Goal: Information Seeking & Learning: Learn about a topic

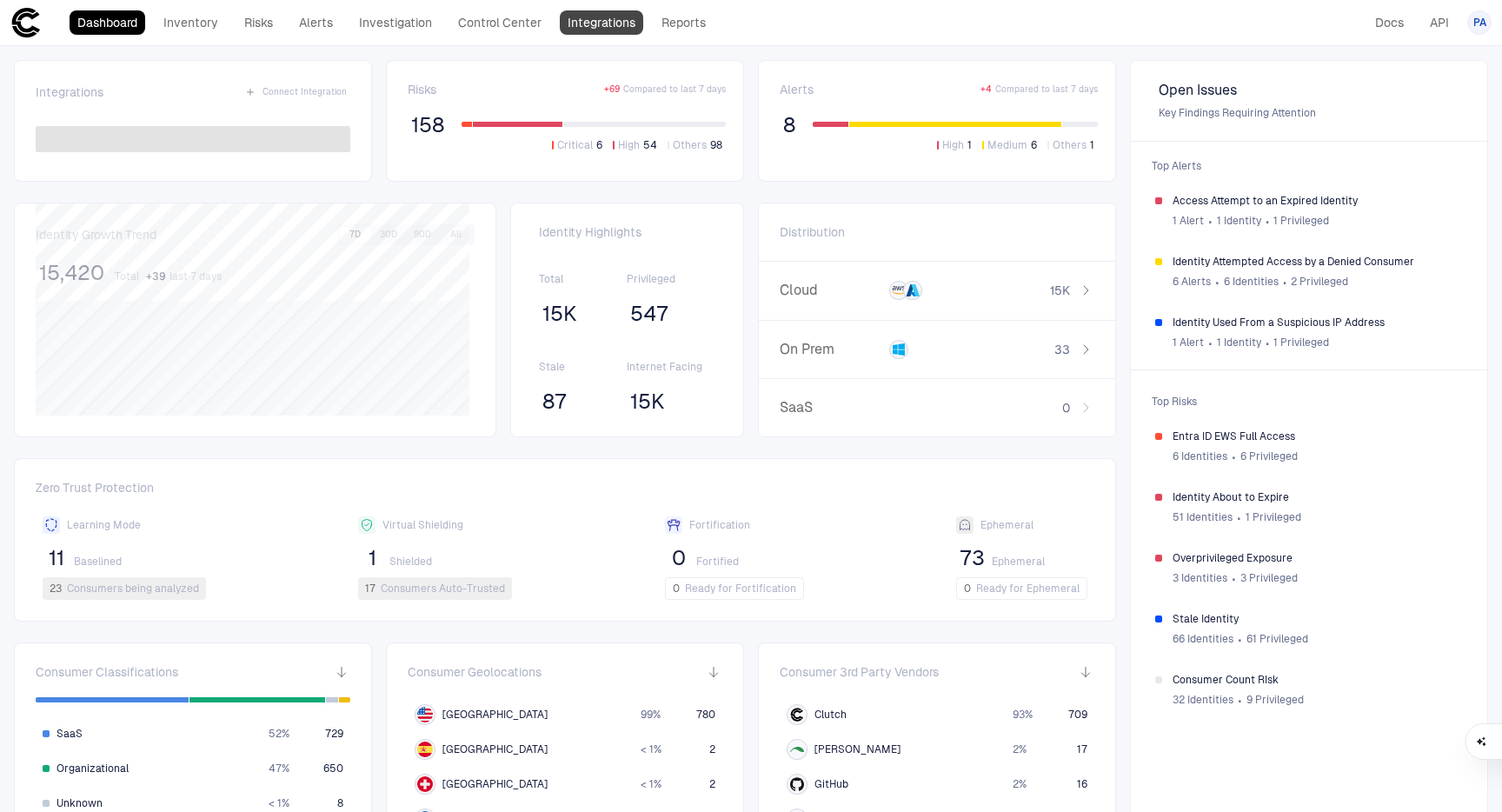
click at [591, 26] on link "Integrations" at bounding box center [601, 23] width 83 height 25
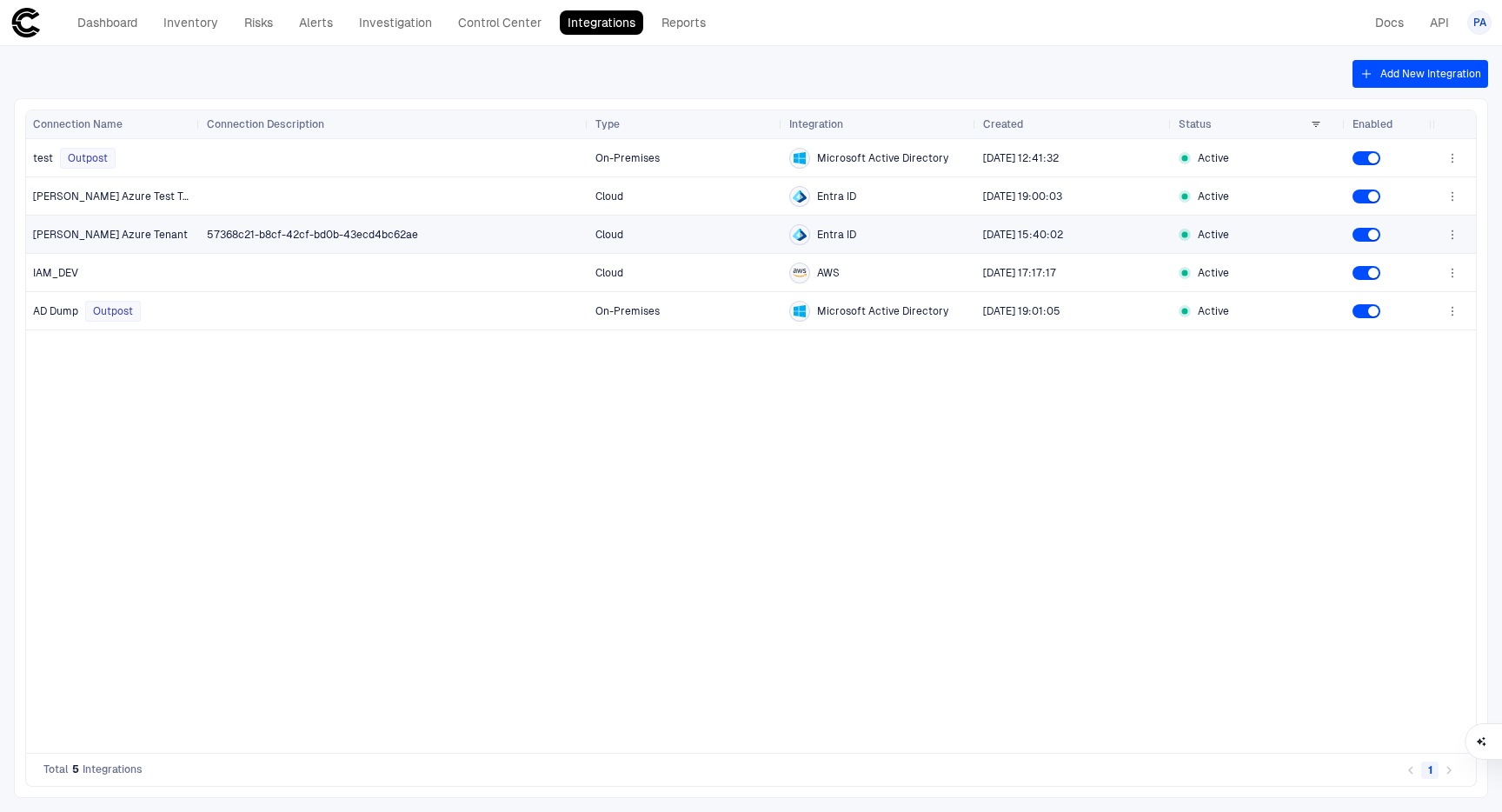
click at [102, 234] on span "[PERSON_NAME] Azure Tenant" at bounding box center [111, 234] width 155 height 14
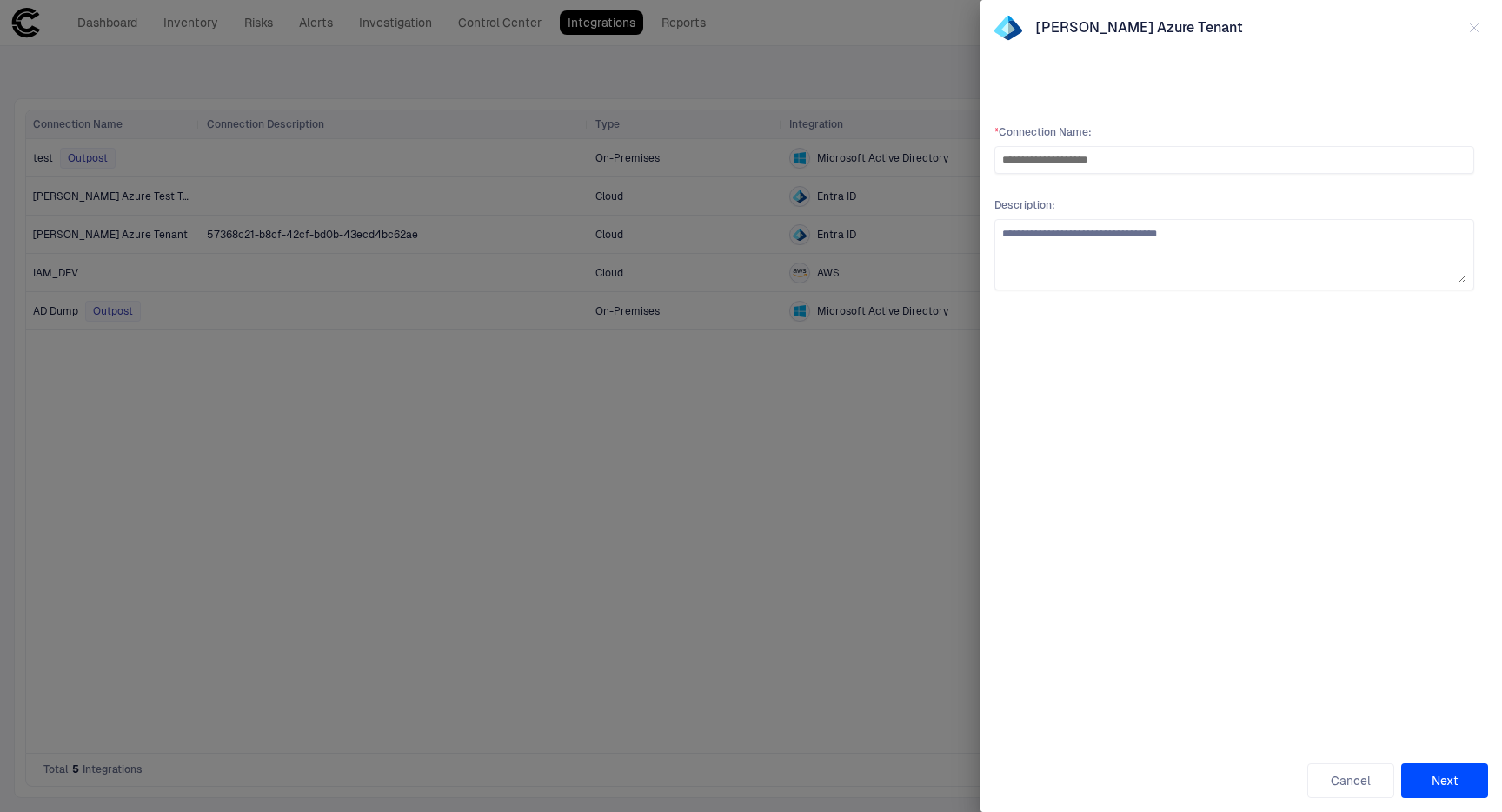
click at [1477, 29] on icon "button" at bounding box center [1475, 27] width 14 height 14
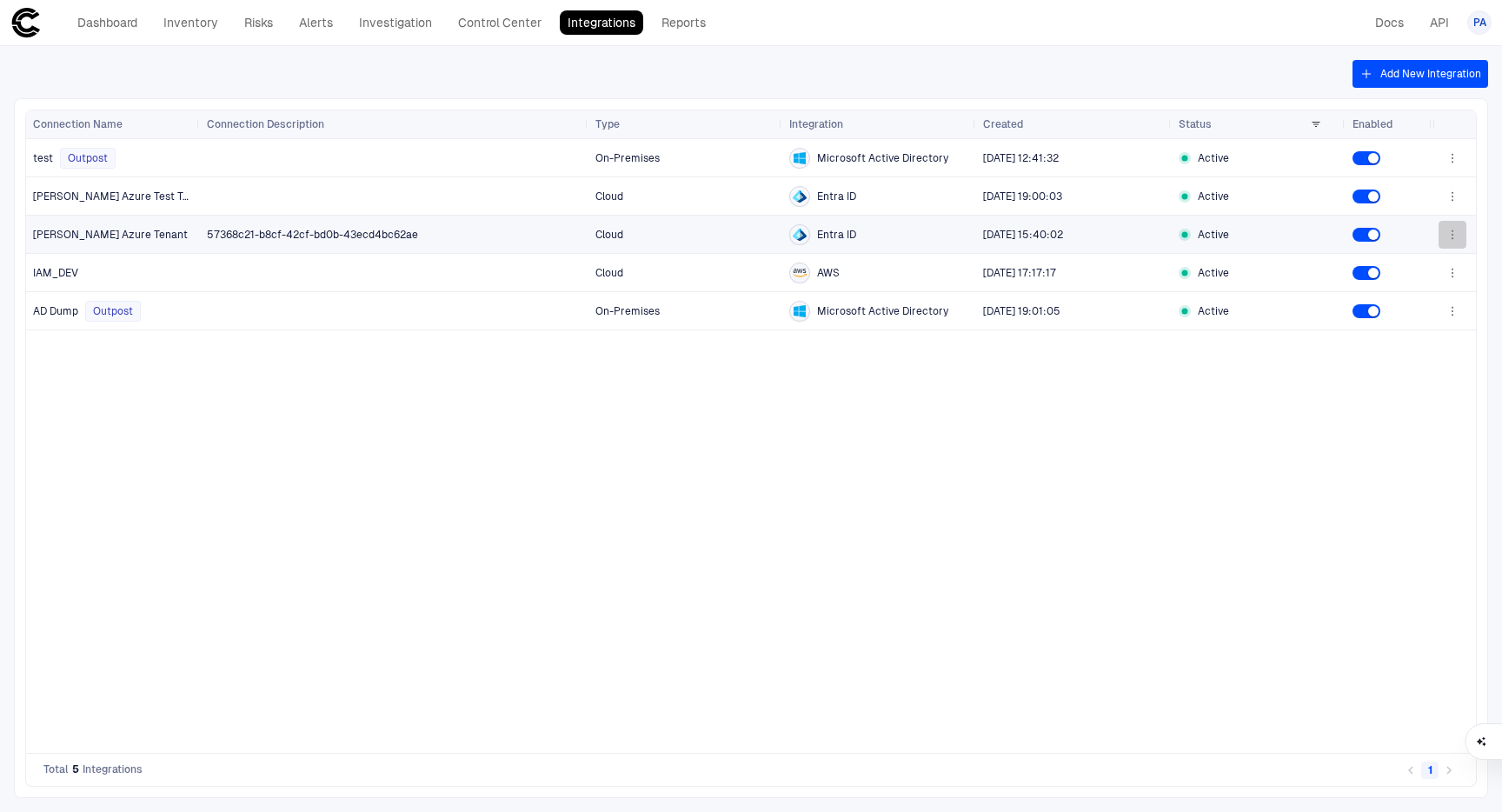
click at [1452, 236] on icon "button" at bounding box center [1452, 234] width 14 height 14
click at [1012, 431] on div at bounding box center [751, 406] width 1502 height 812
click at [220, 27] on link "Inventory" at bounding box center [191, 23] width 71 height 25
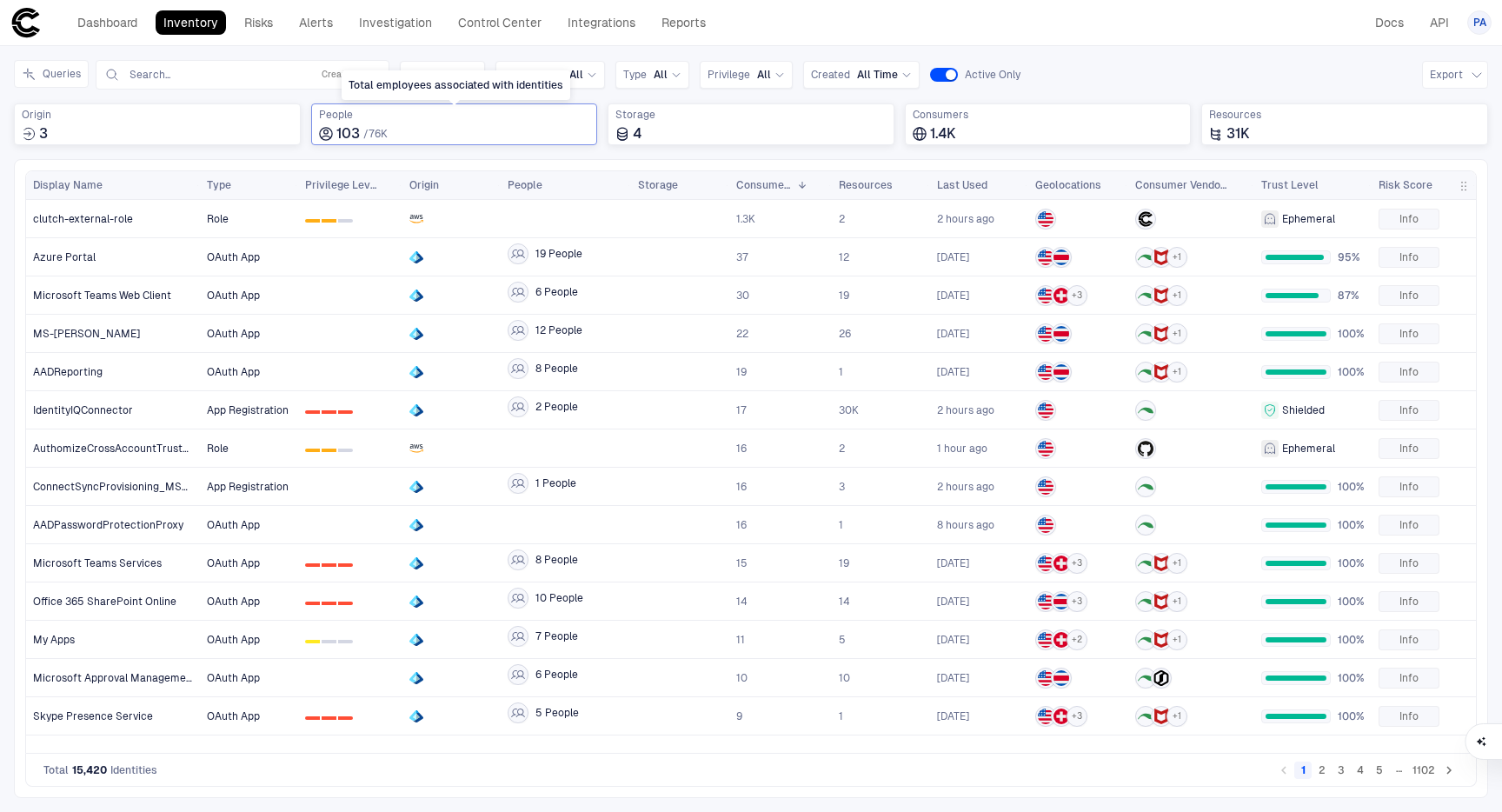
click at [386, 127] on span "76K" at bounding box center [378, 133] width 19 height 12
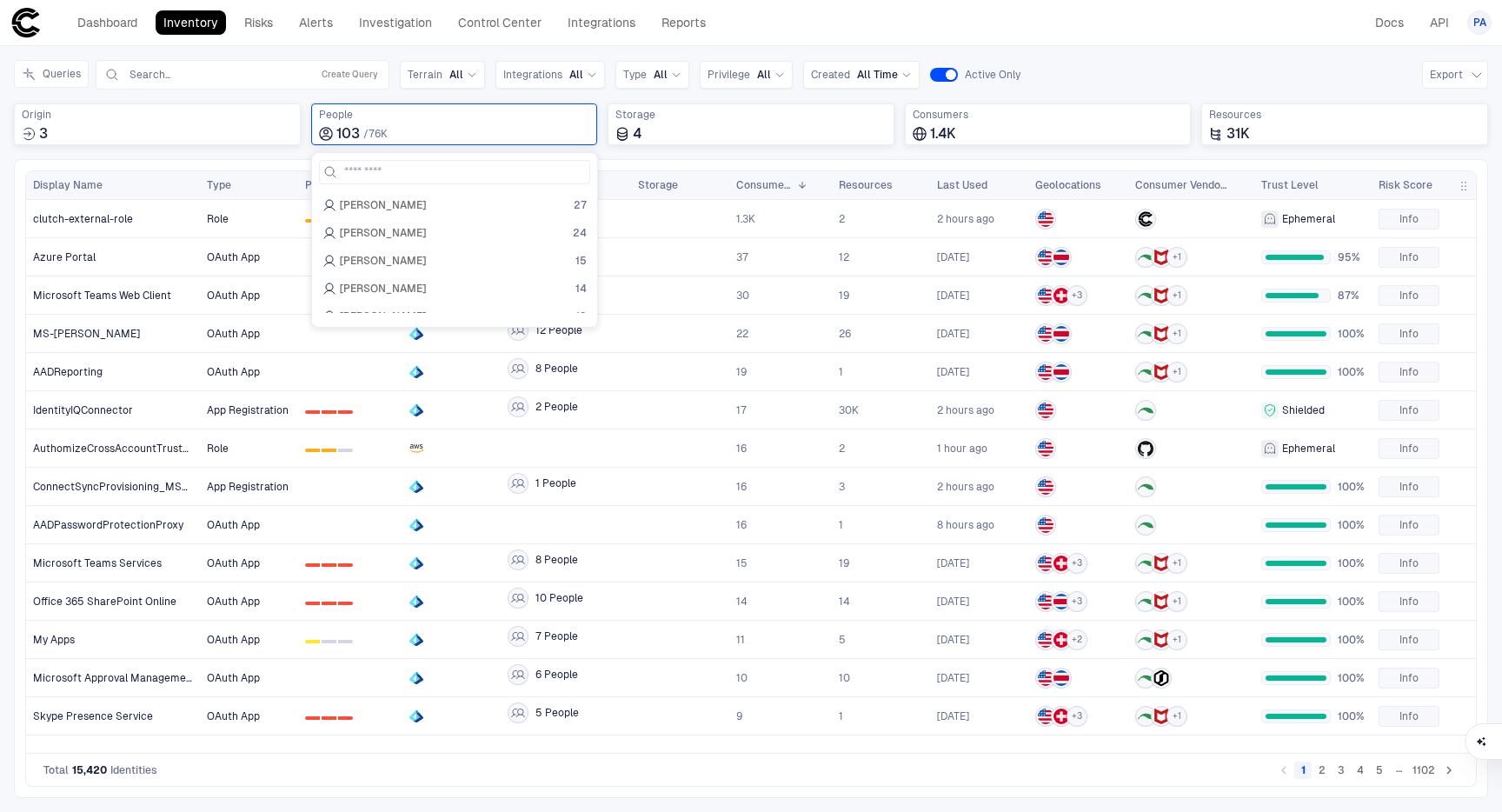
click at [229, 162] on div "Drag here to set row groups Drag here to set column labels Display Name" at bounding box center [751, 478] width 1475 height 638
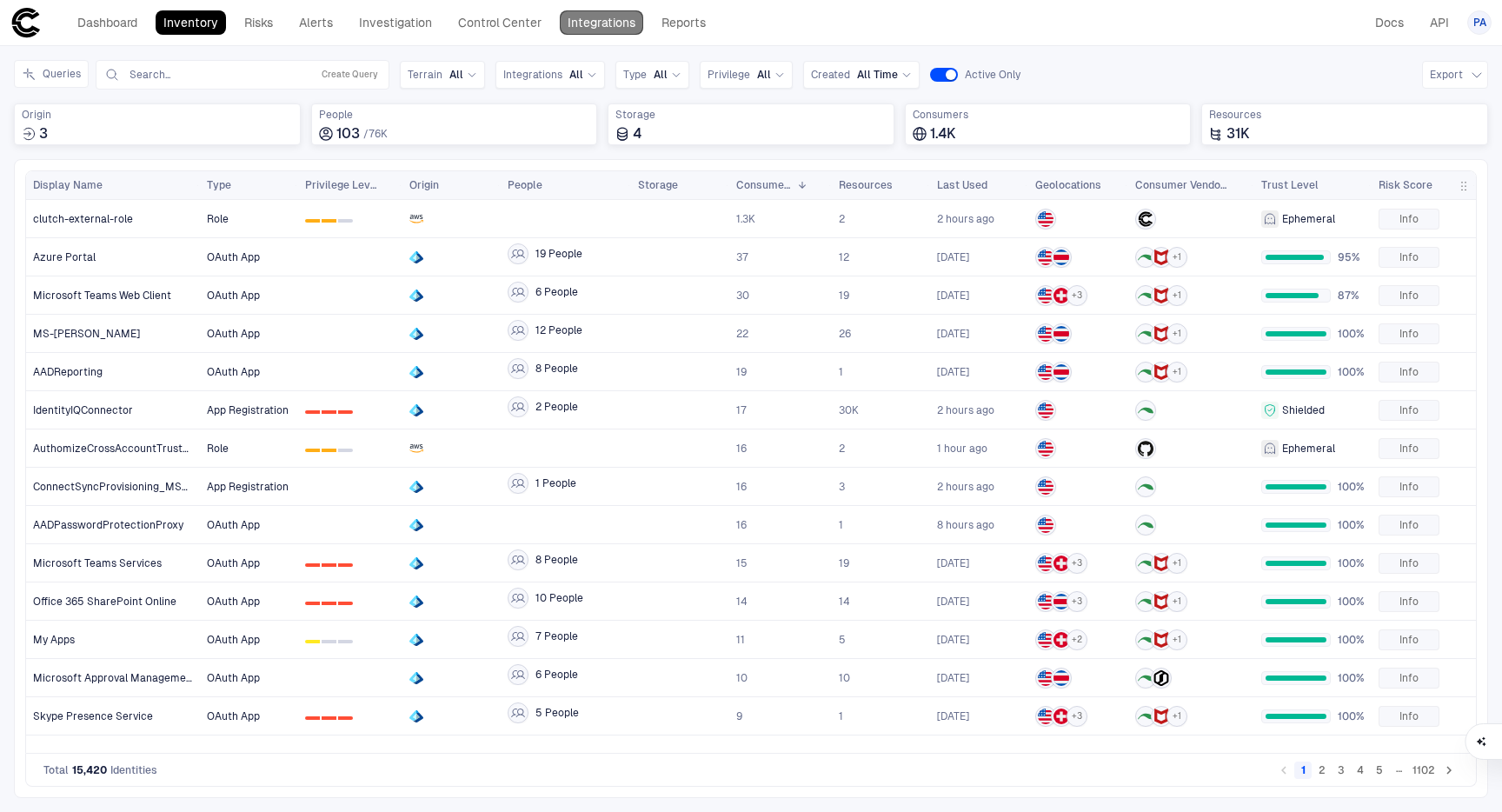
click at [582, 26] on link "Integrations" at bounding box center [601, 23] width 83 height 25
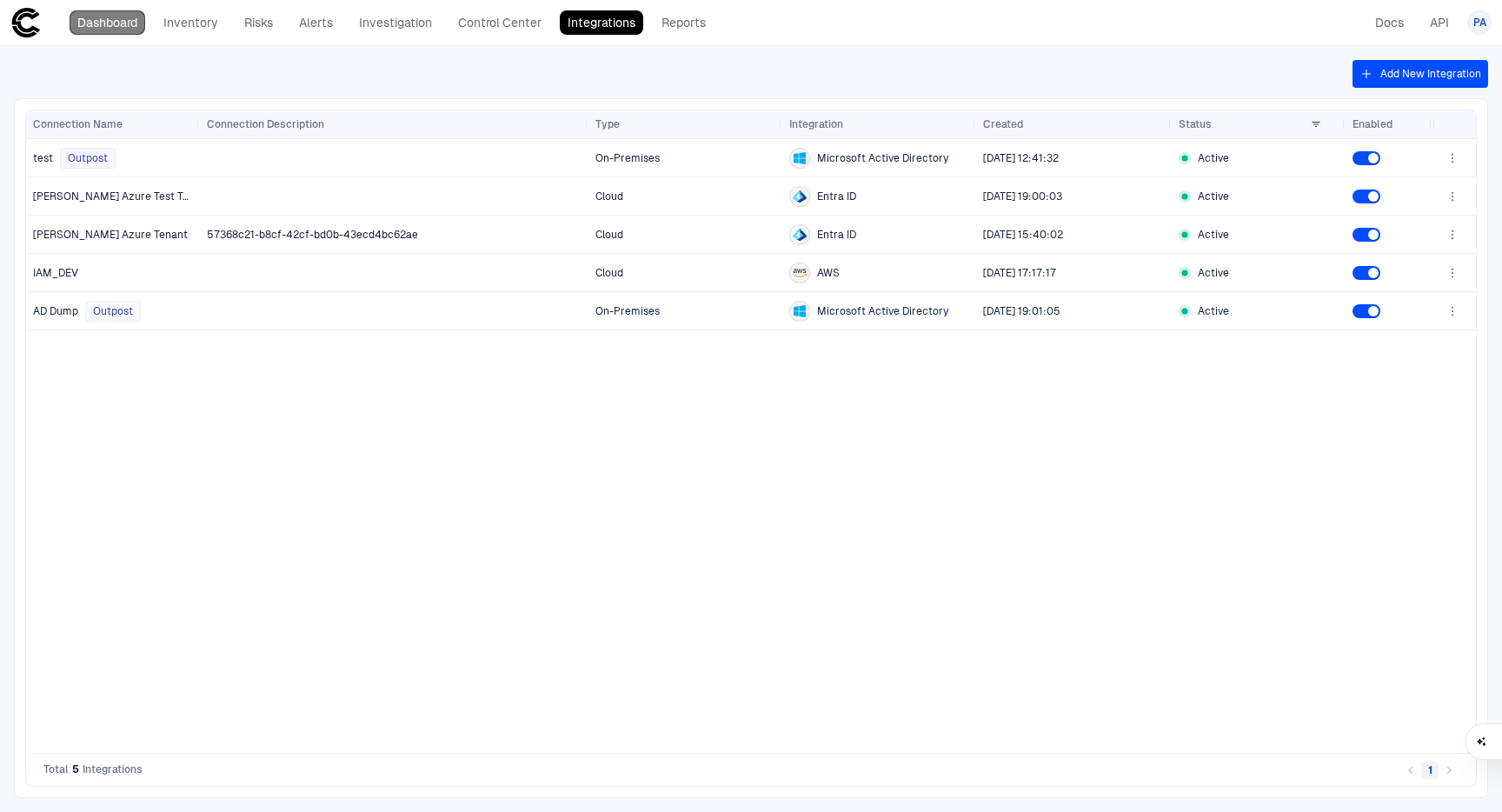
click at [137, 26] on link "Dashboard" at bounding box center [107, 23] width 76 height 25
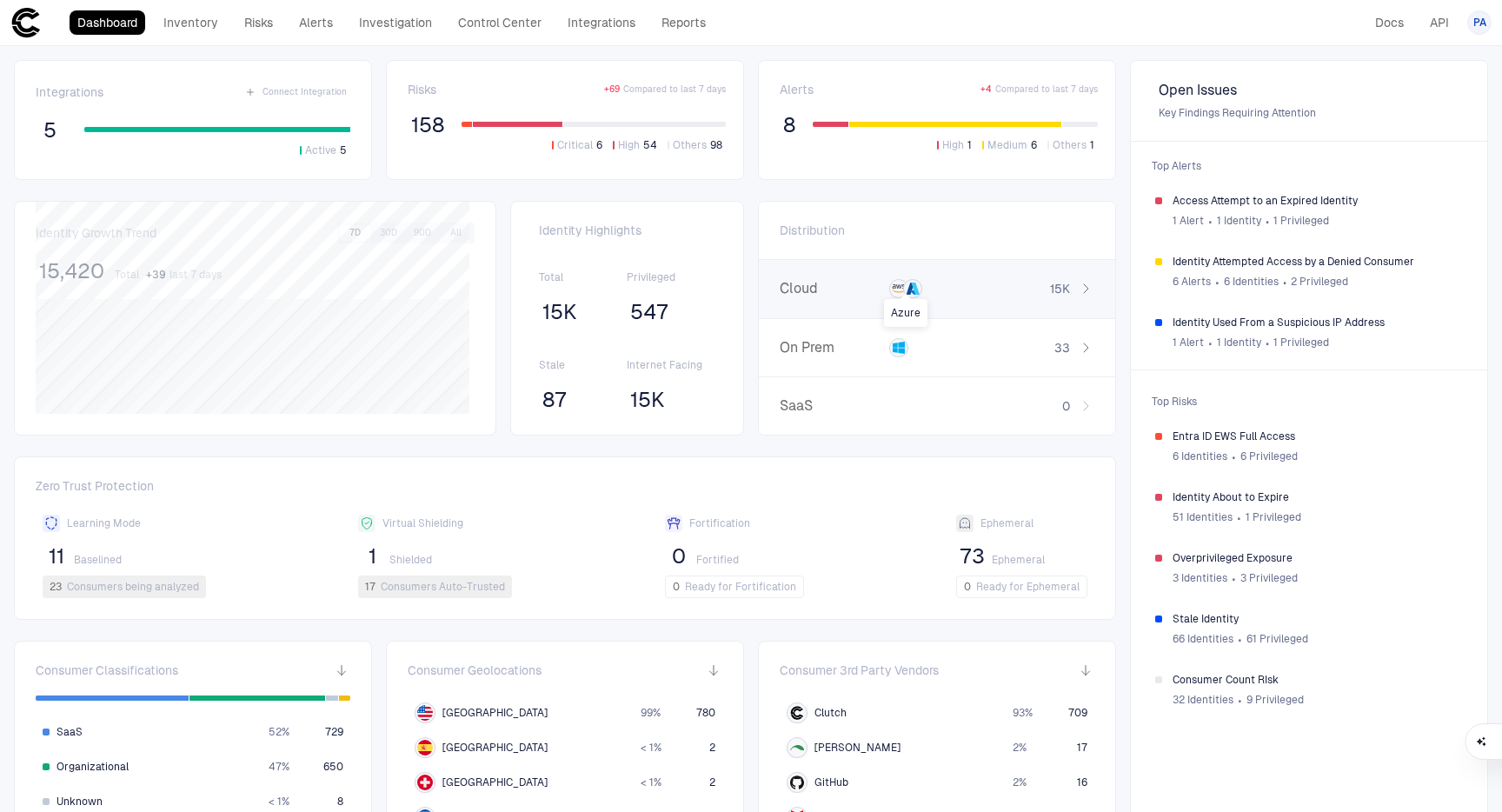
click at [911, 291] on icon at bounding box center [915, 288] width 9 height 12
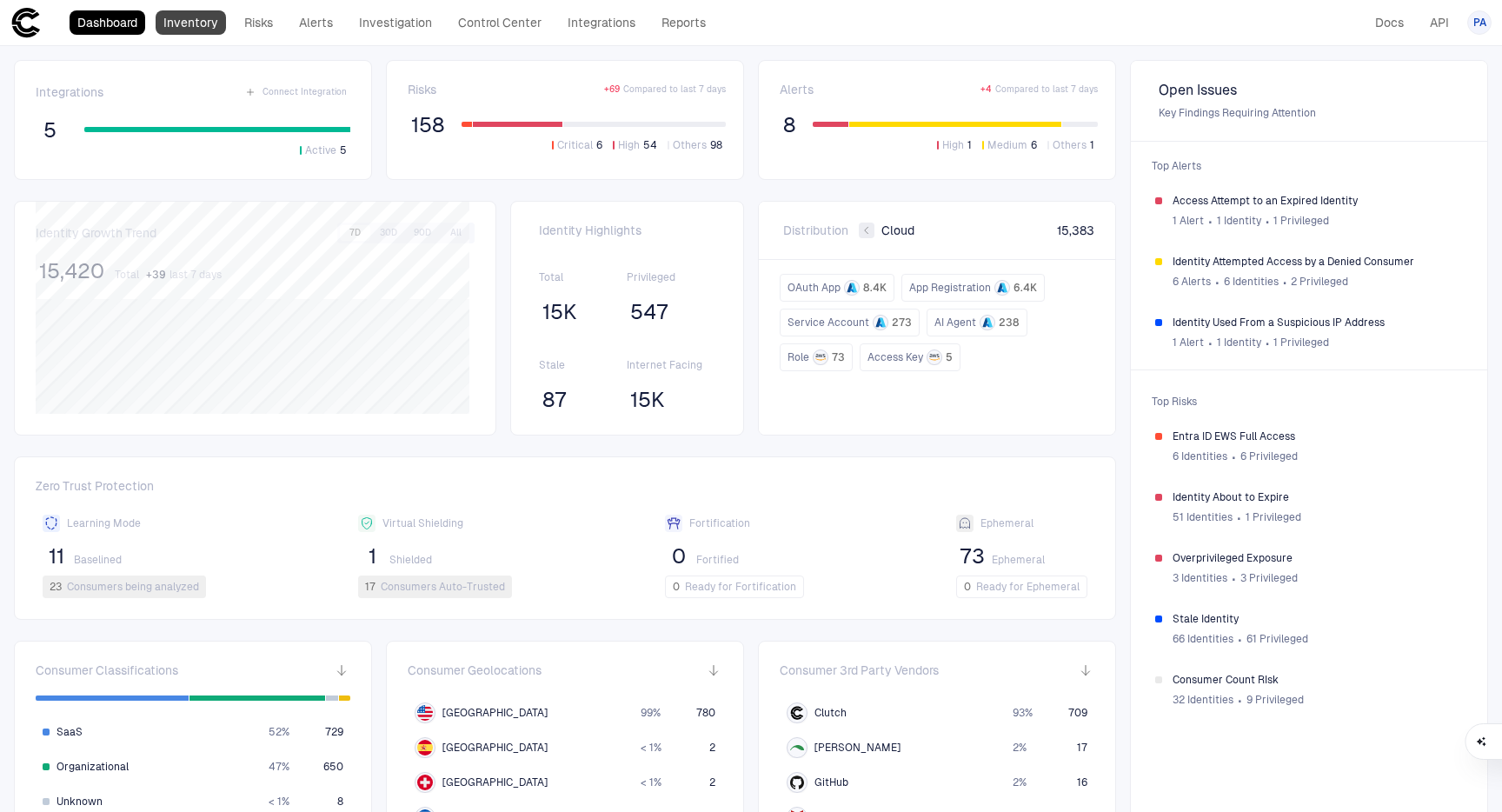
click at [212, 29] on link "Inventory" at bounding box center [191, 23] width 71 height 25
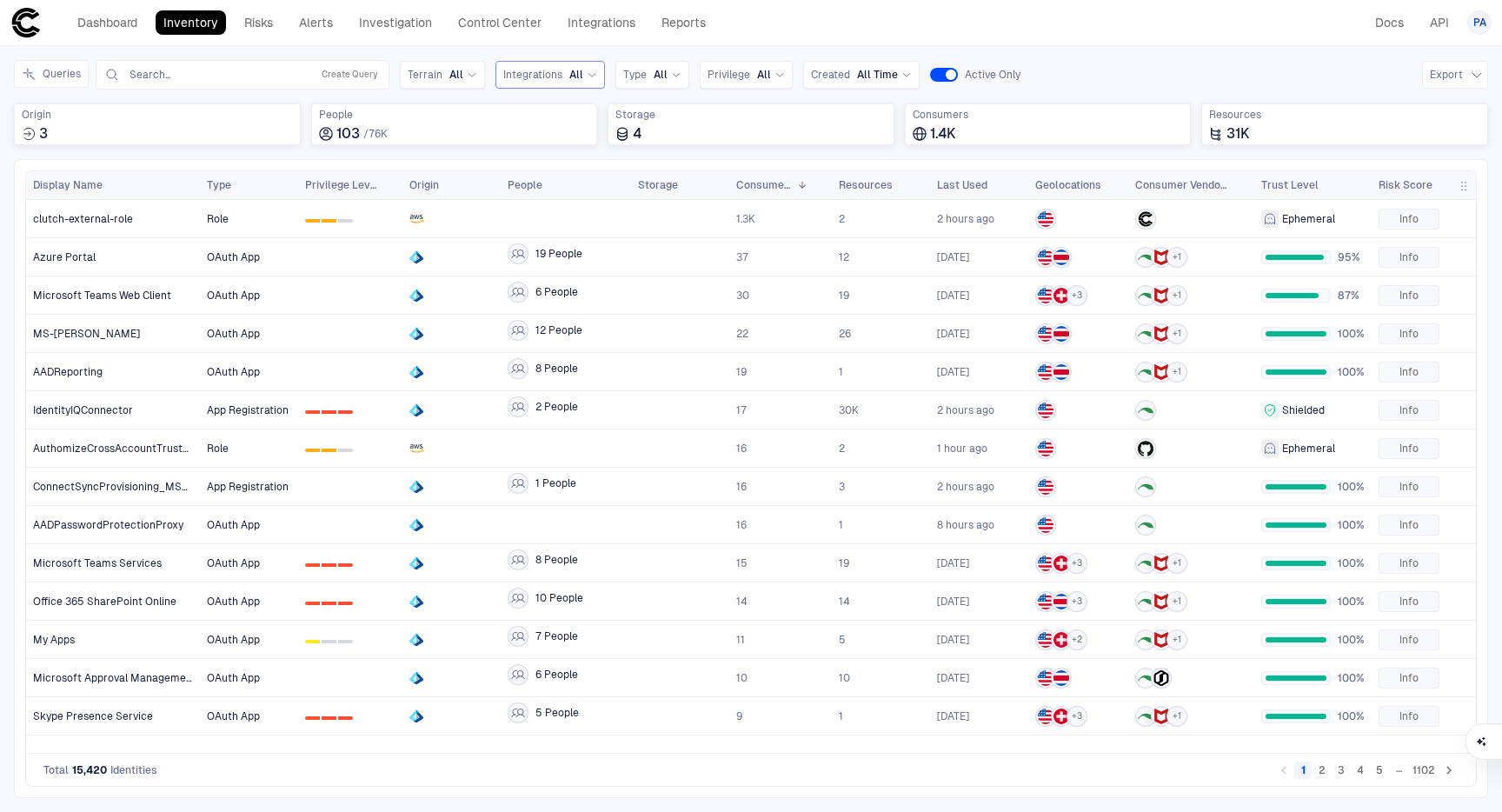
click at [545, 80] on span "Integrations" at bounding box center [533, 75] width 59 height 14
click at [614, 271] on span "Showing 4 Integrations" at bounding box center [627, 273] width 97 height 12
click at [558, 146] on span "Entra ID" at bounding box center [603, 146] width 143 height 14
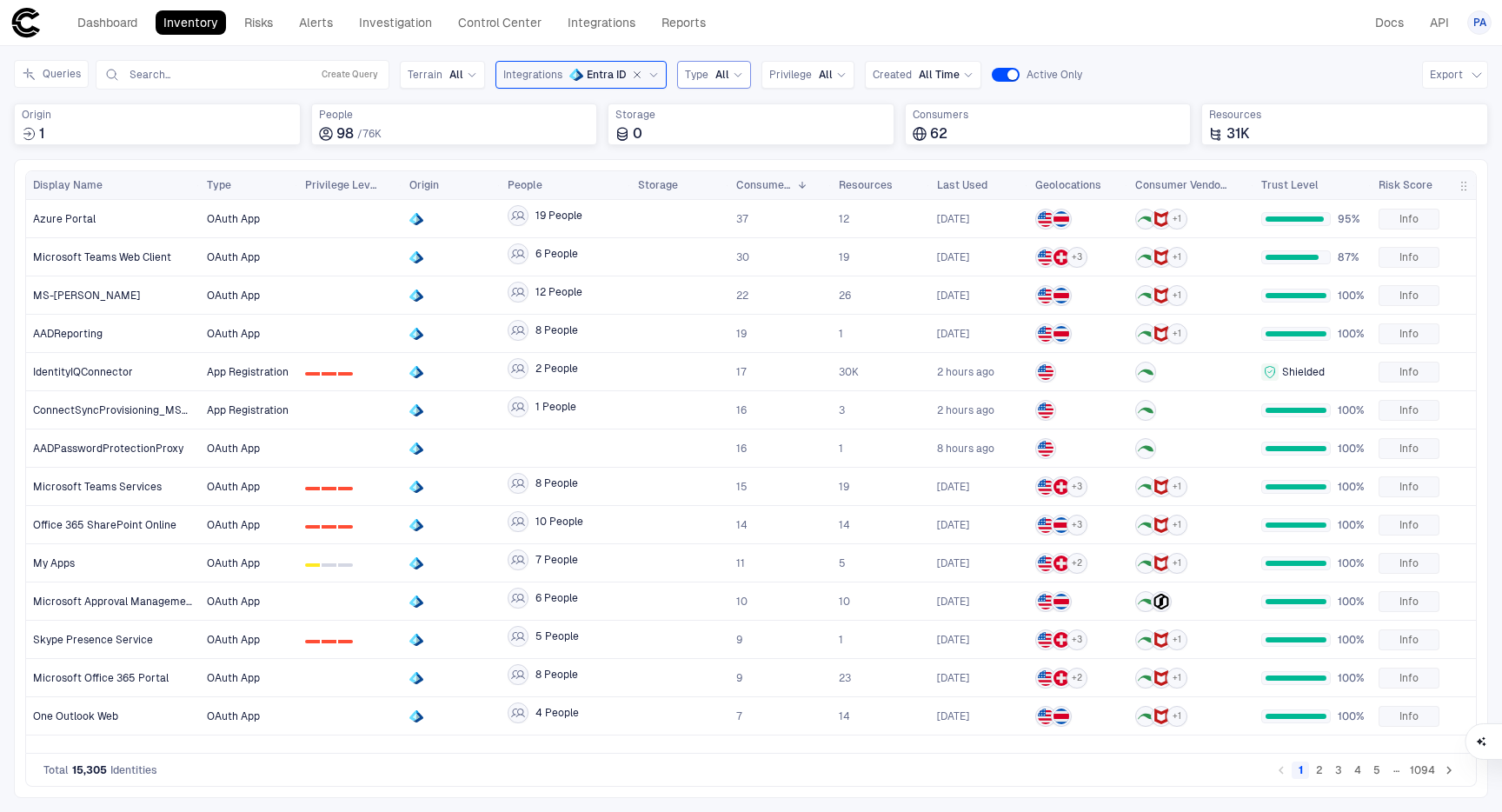
click at [701, 77] on span "Type" at bounding box center [697, 75] width 24 height 14
click at [569, 70] on icon "Entra ID" at bounding box center [576, 75] width 14 height 14
click at [886, 68] on span "Created" at bounding box center [893, 75] width 39 height 14
click at [1014, 73] on label "Active Only" at bounding box center [1037, 75] width 90 height 14
click at [190, 218] on div "Azure Portal" at bounding box center [114, 219] width 161 height 14
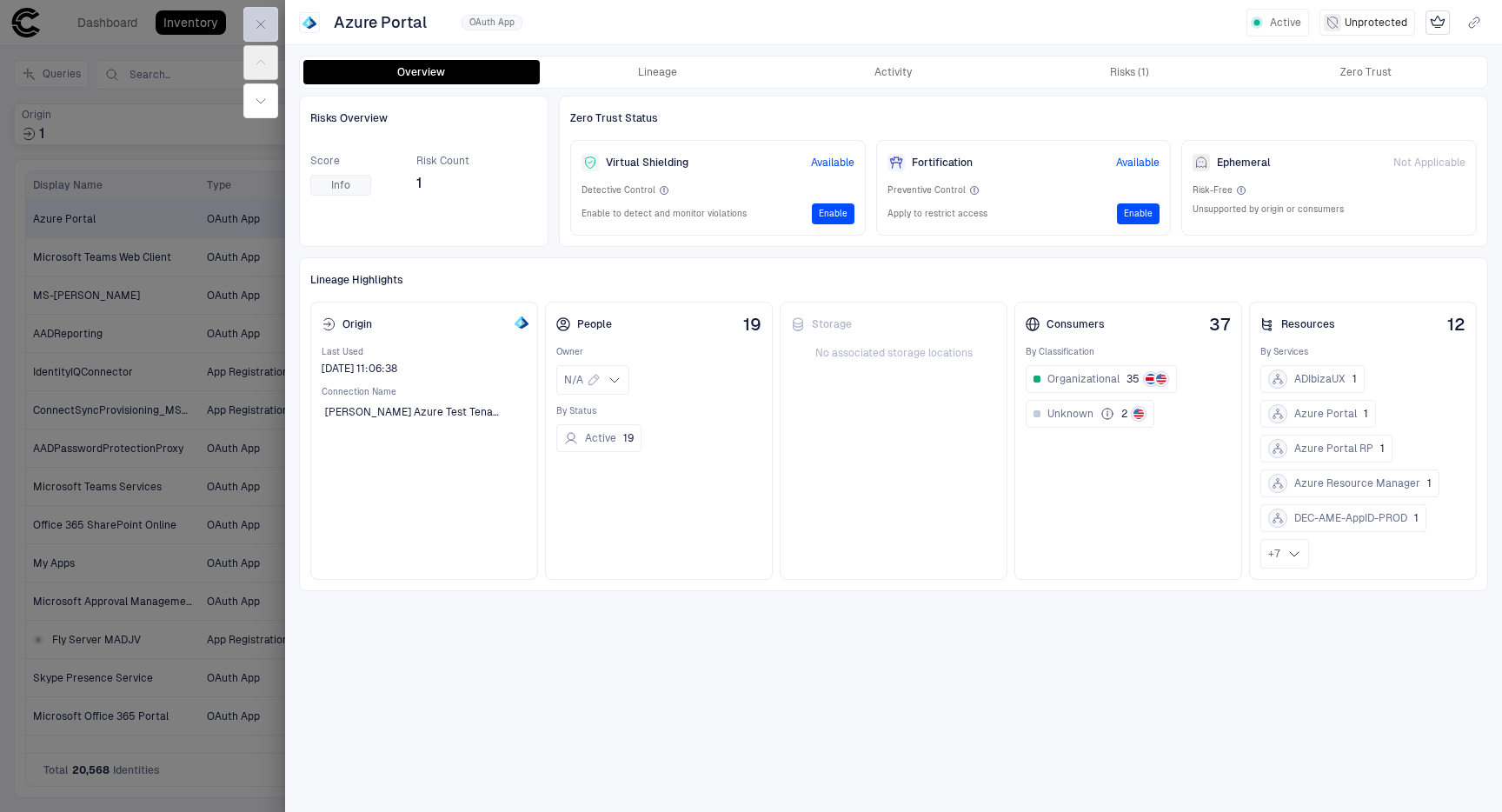
click at [263, 32] on button "button" at bounding box center [260, 24] width 34 height 34
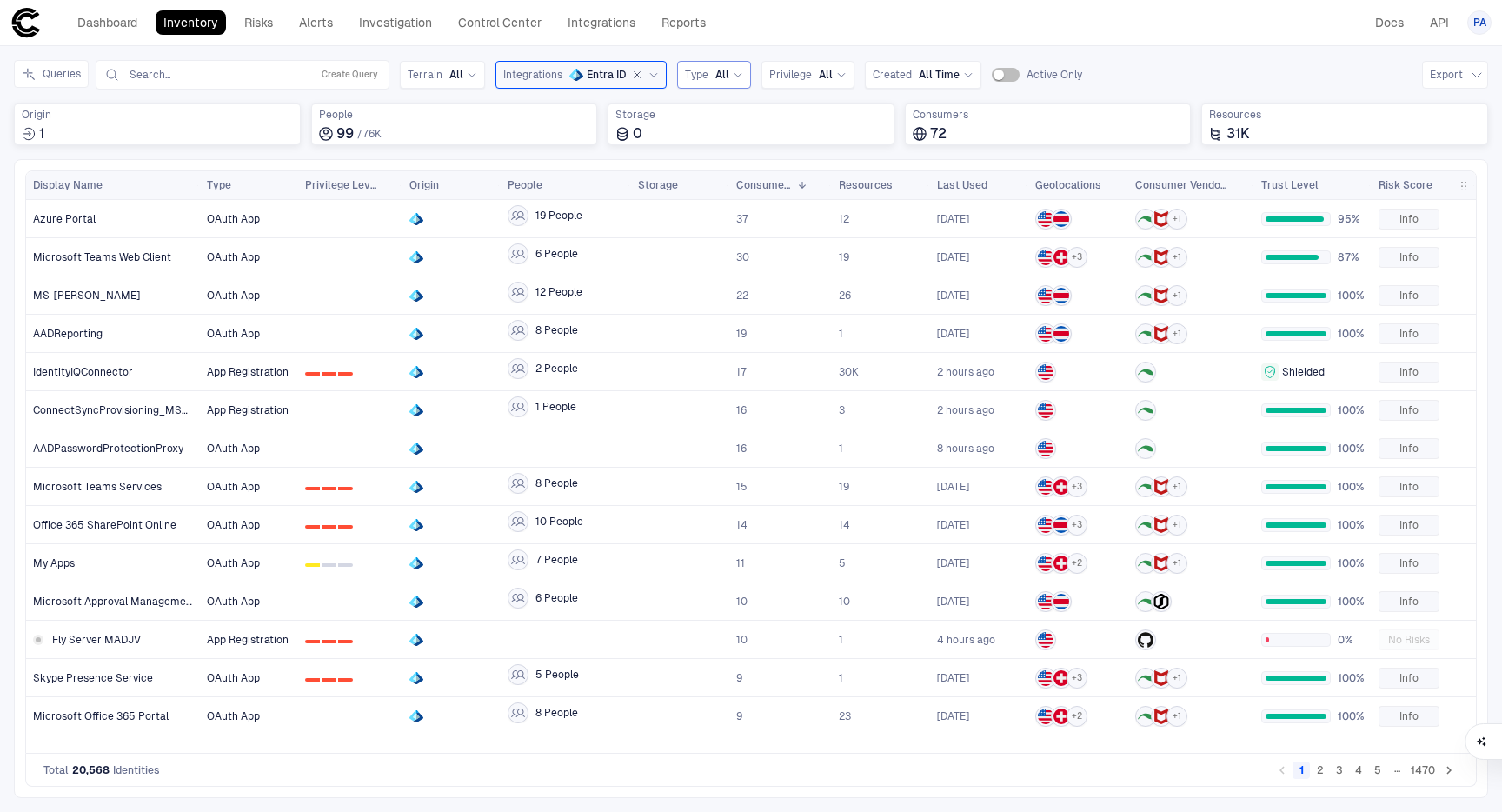
click at [709, 69] on div "Type All" at bounding box center [713, 75] width 58 height 14
click at [457, 69] on span "All" at bounding box center [456, 75] width 14 height 14
click at [721, 74] on span "All" at bounding box center [722, 75] width 14 height 14
click at [798, 50] on div "Inventory Navigator Discovery AD Service Accounts Access from Non-Org Addresses…" at bounding box center [751, 429] width 1502 height 766
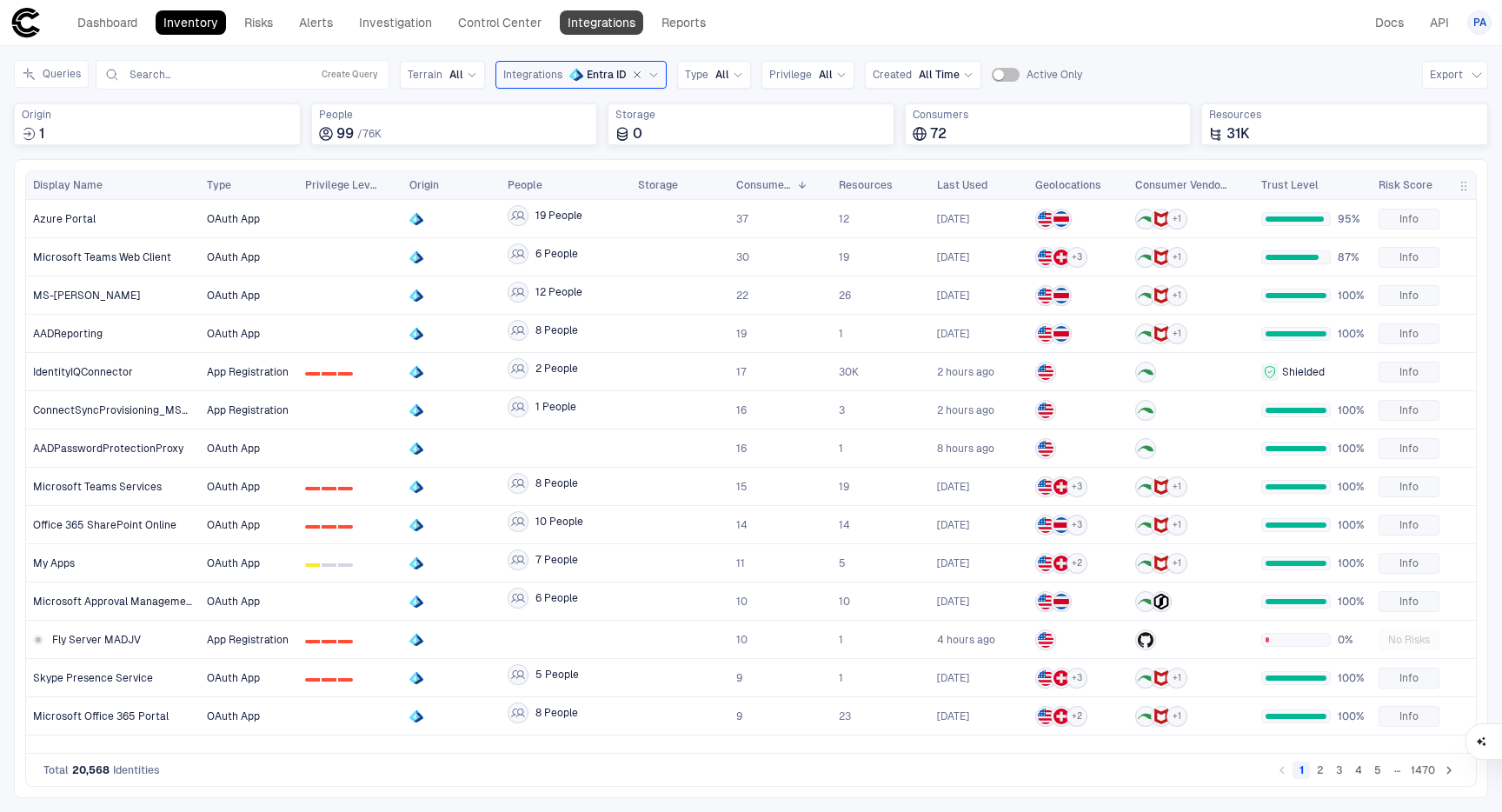
click at [606, 25] on link "Integrations" at bounding box center [601, 23] width 83 height 25
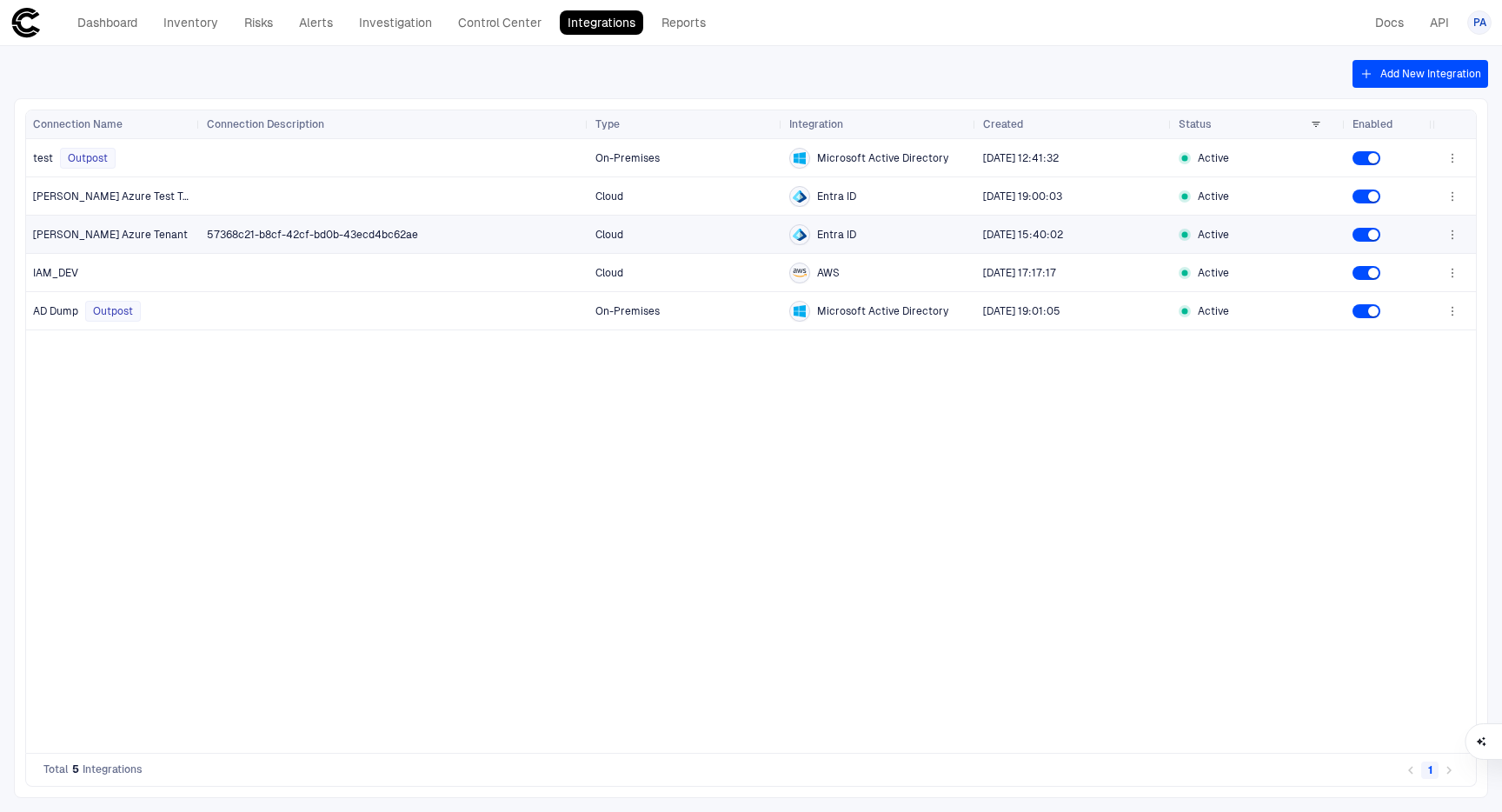
click at [1458, 237] on icon "button" at bounding box center [1452, 234] width 14 height 14
click at [483, 21] on div at bounding box center [751, 406] width 1502 height 812
click at [485, 20] on link "Control Center" at bounding box center [499, 23] width 99 height 25
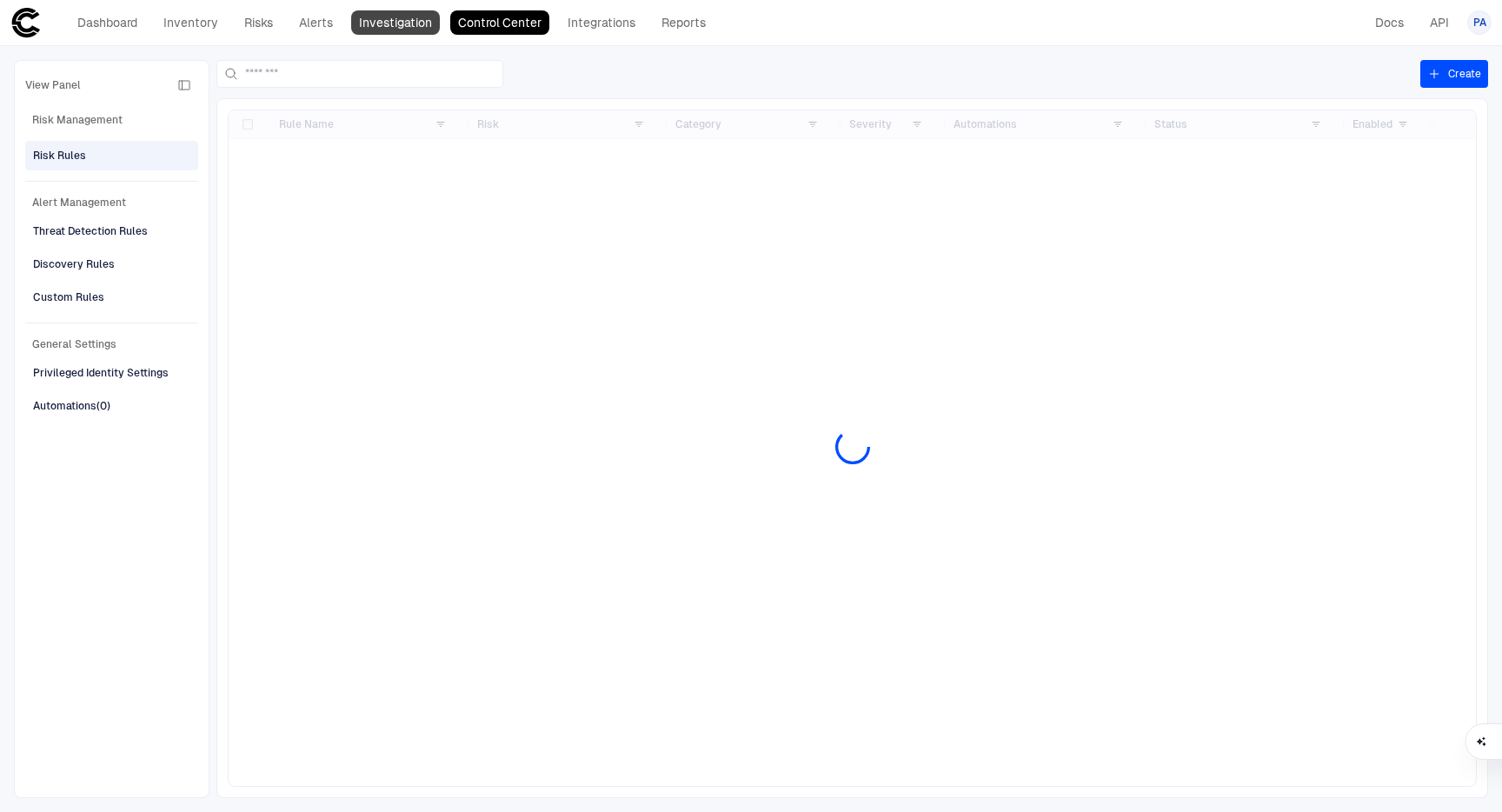
click at [392, 22] on link "Investigation" at bounding box center [395, 23] width 88 height 25
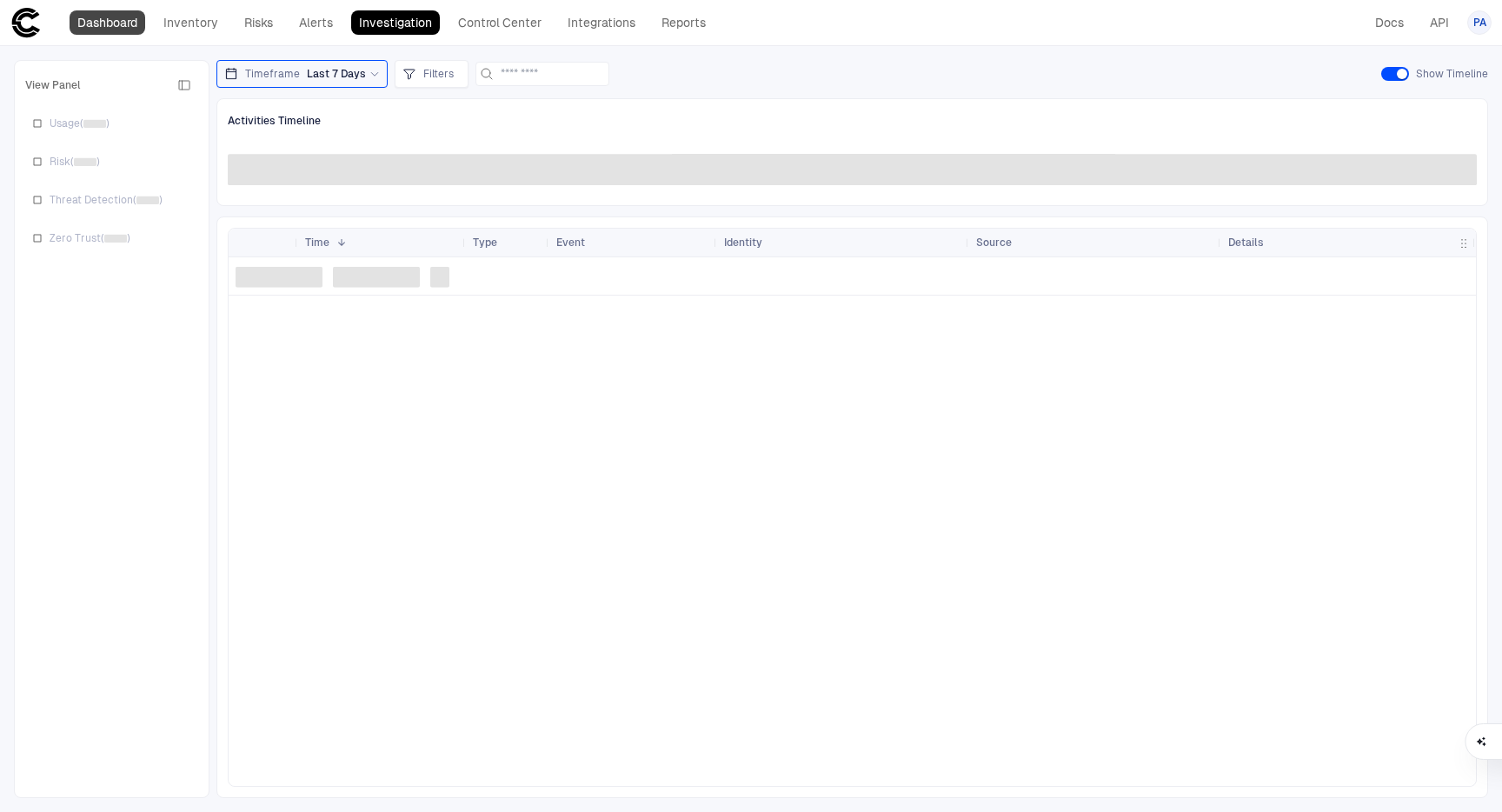
click at [118, 22] on link "Dashboard" at bounding box center [107, 23] width 76 height 25
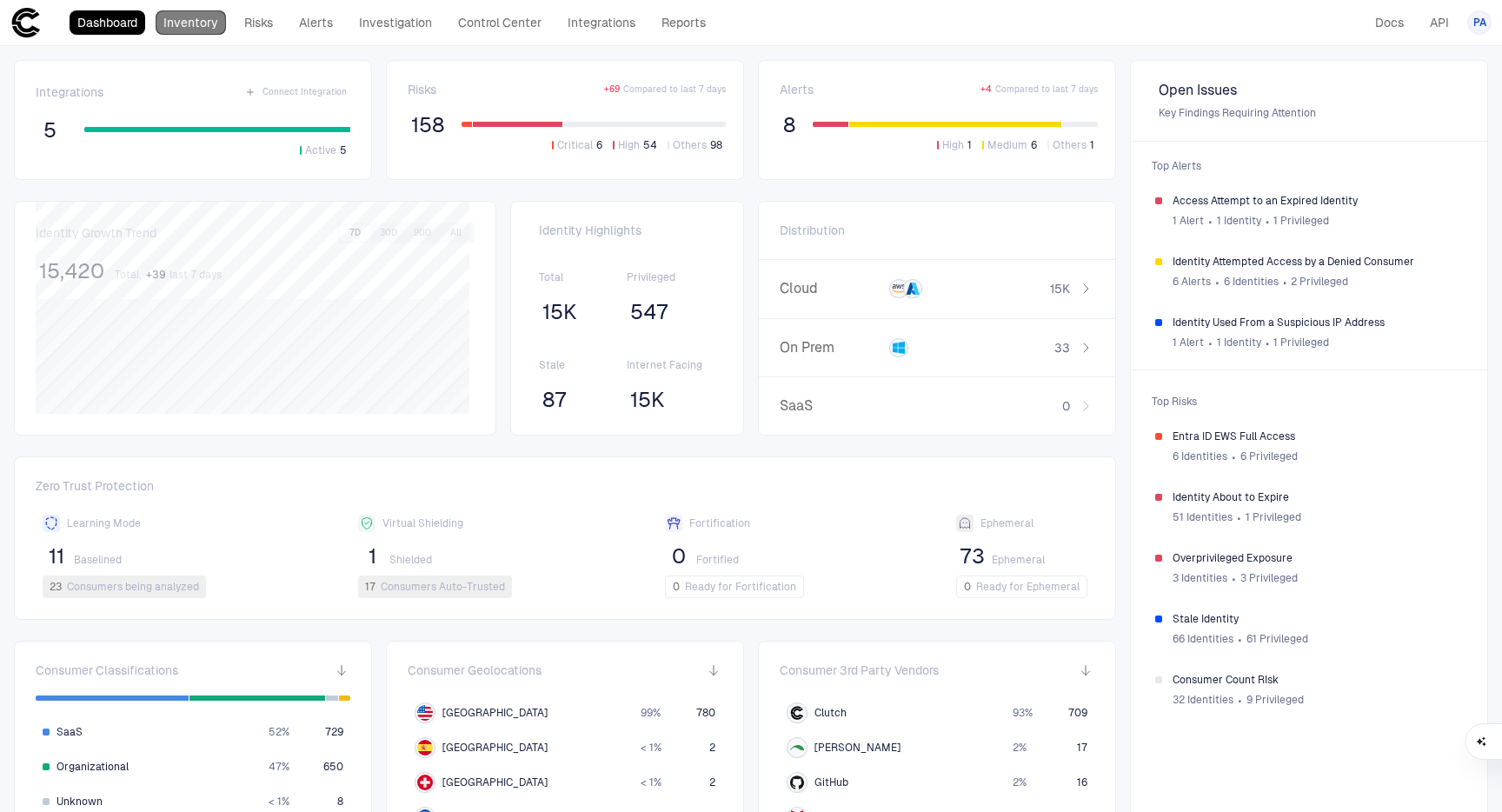
click at [218, 30] on link "Inventory" at bounding box center [191, 23] width 71 height 25
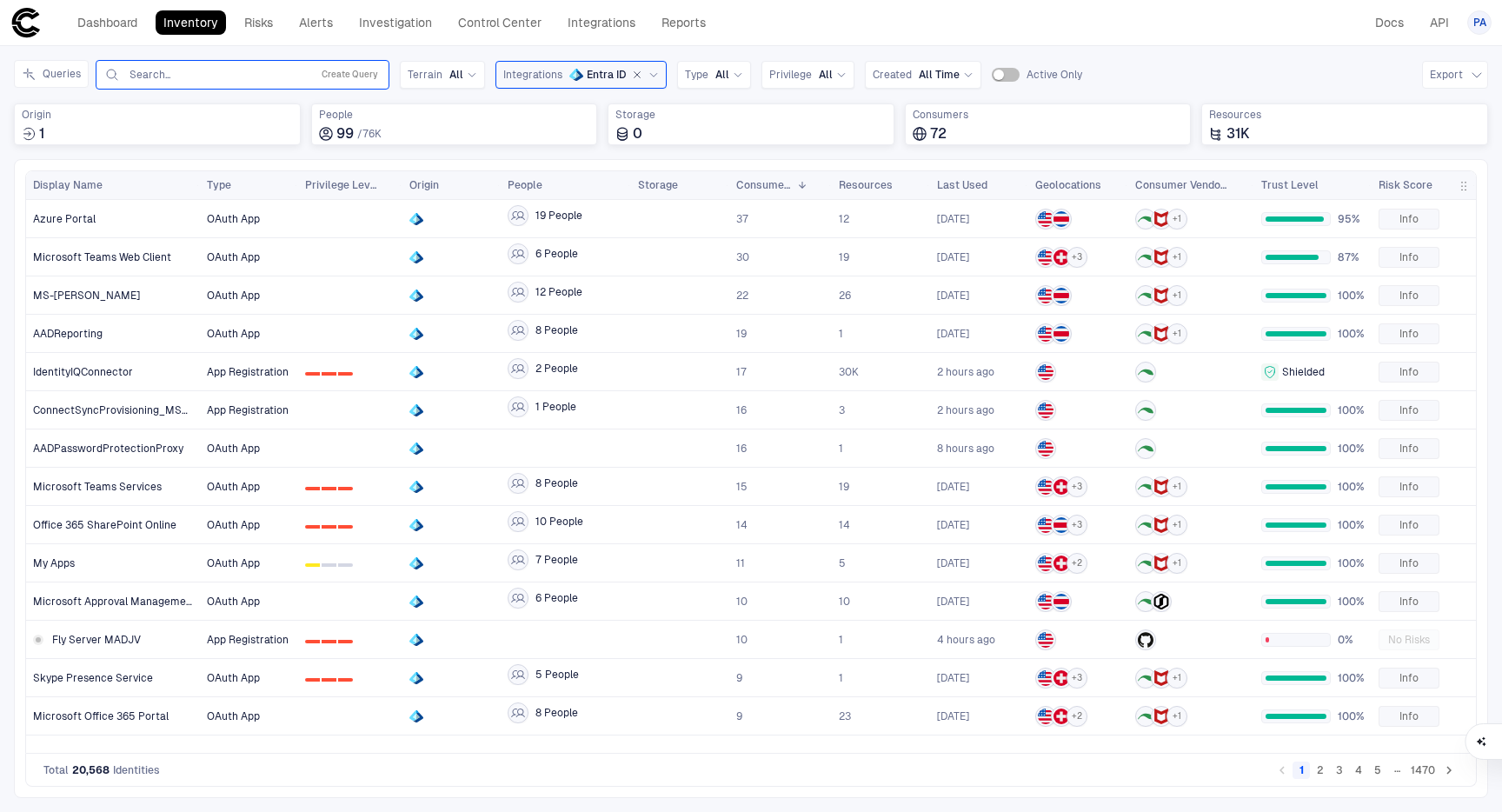
click at [280, 81] on div "Search... Create Query" at bounding box center [242, 75] width 279 height 21
click at [285, 73] on input "text" at bounding box center [216, 75] width 177 height 14
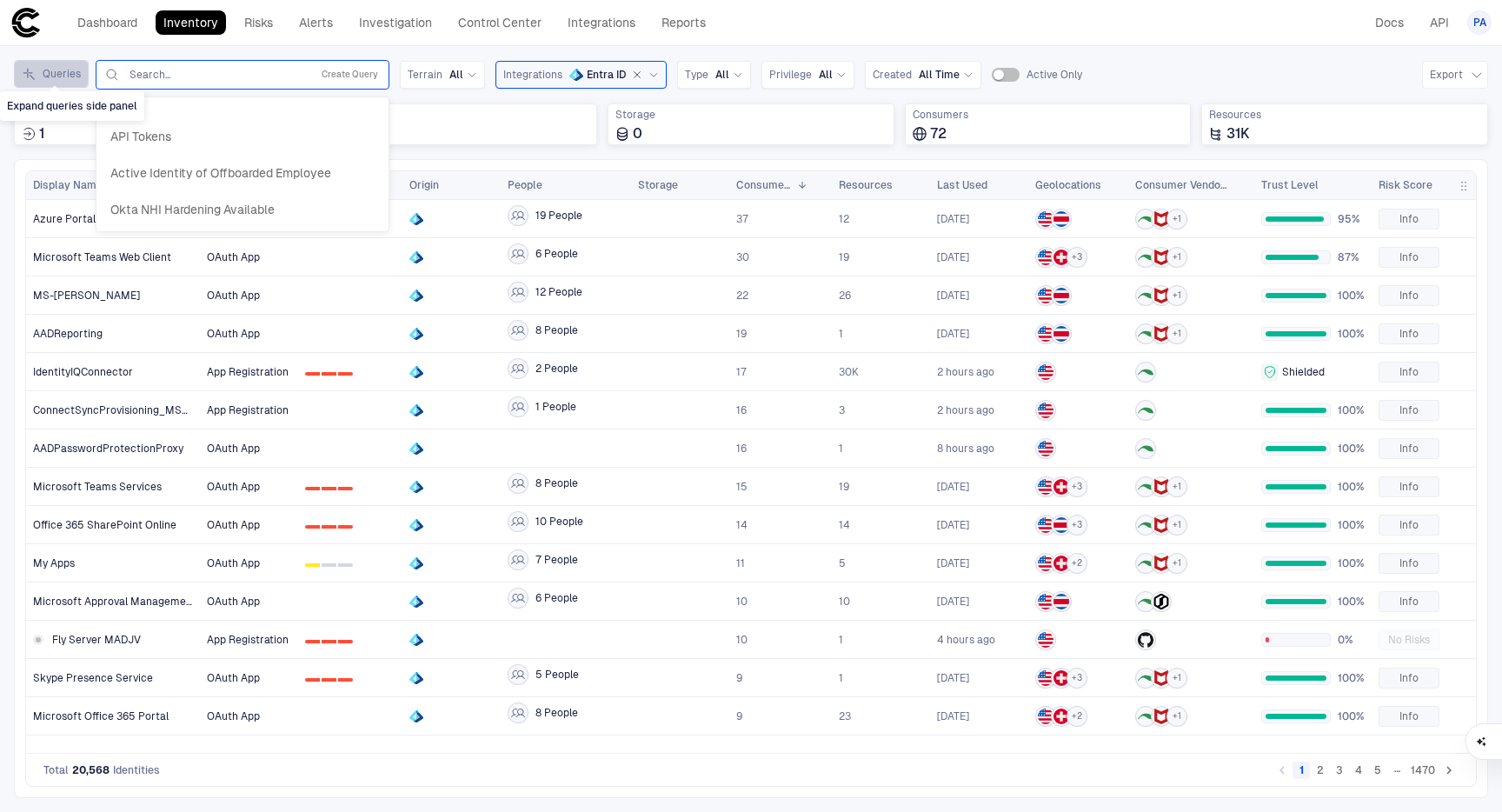
click at [74, 71] on button "Queries" at bounding box center [51, 74] width 75 height 27
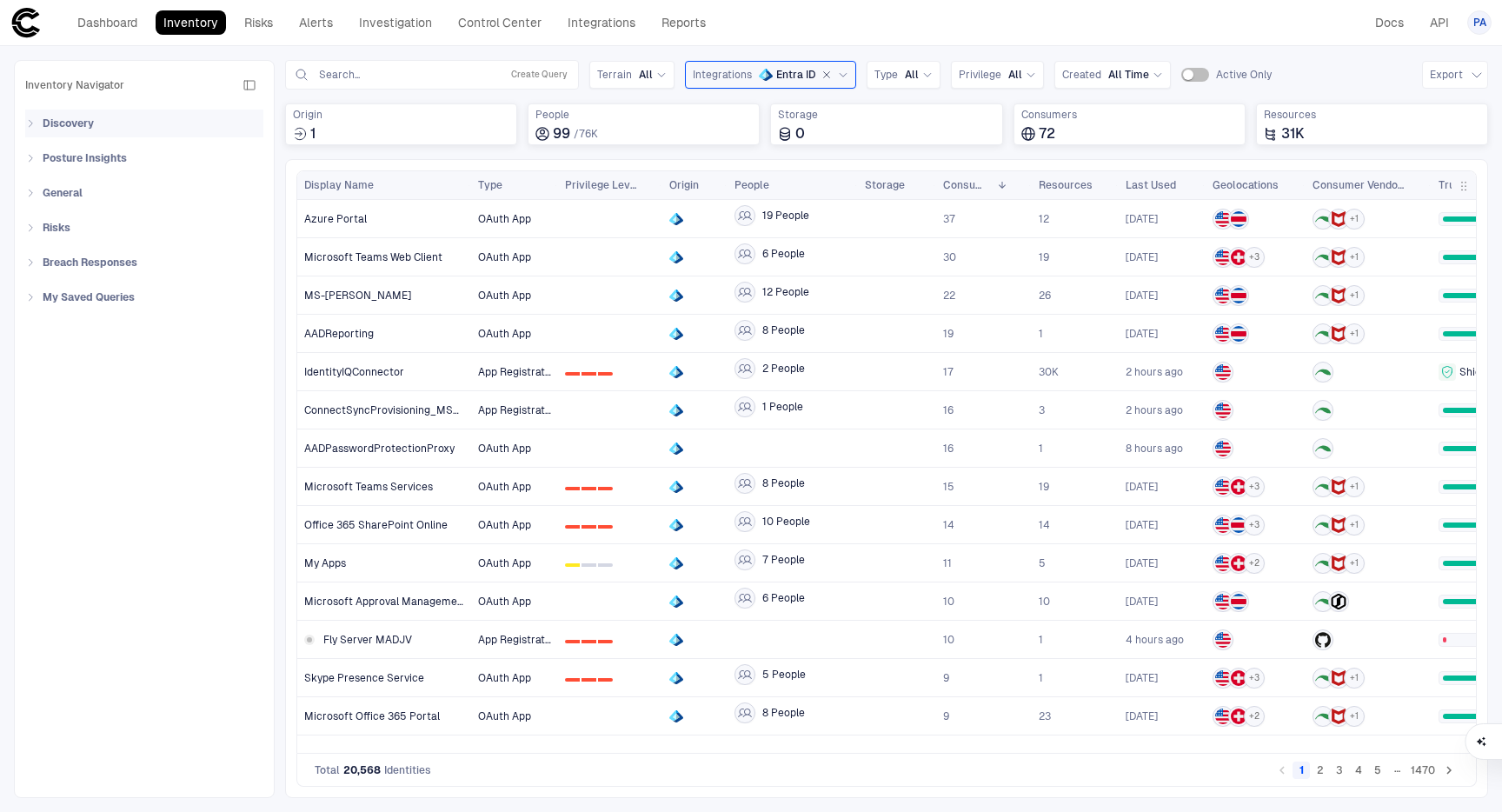
click at [34, 123] on icon at bounding box center [30, 123] width 11 height 11
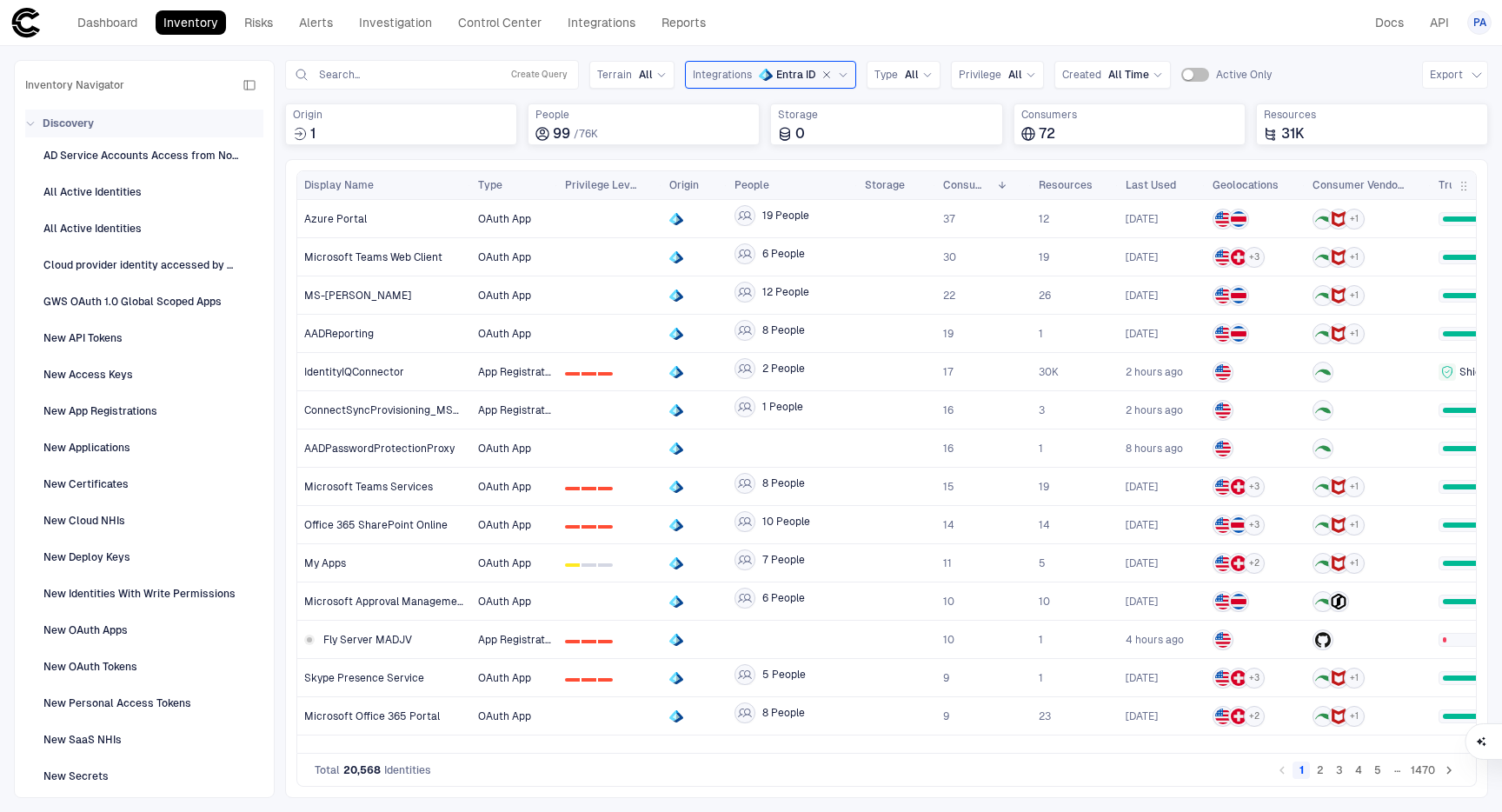
click at [32, 122] on icon at bounding box center [30, 123] width 11 height 11
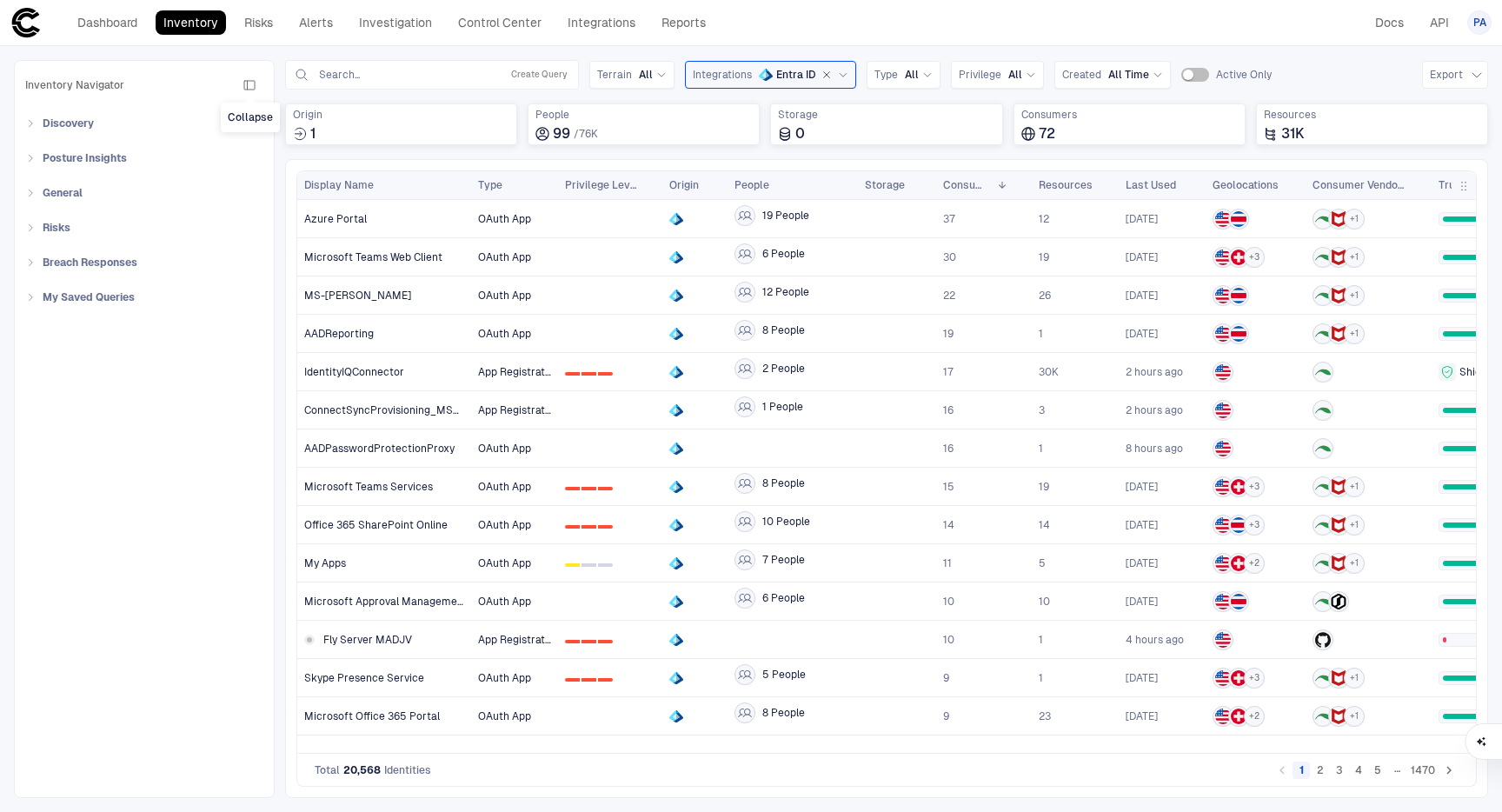
click at [252, 82] on icon "button" at bounding box center [249, 85] width 14 height 14
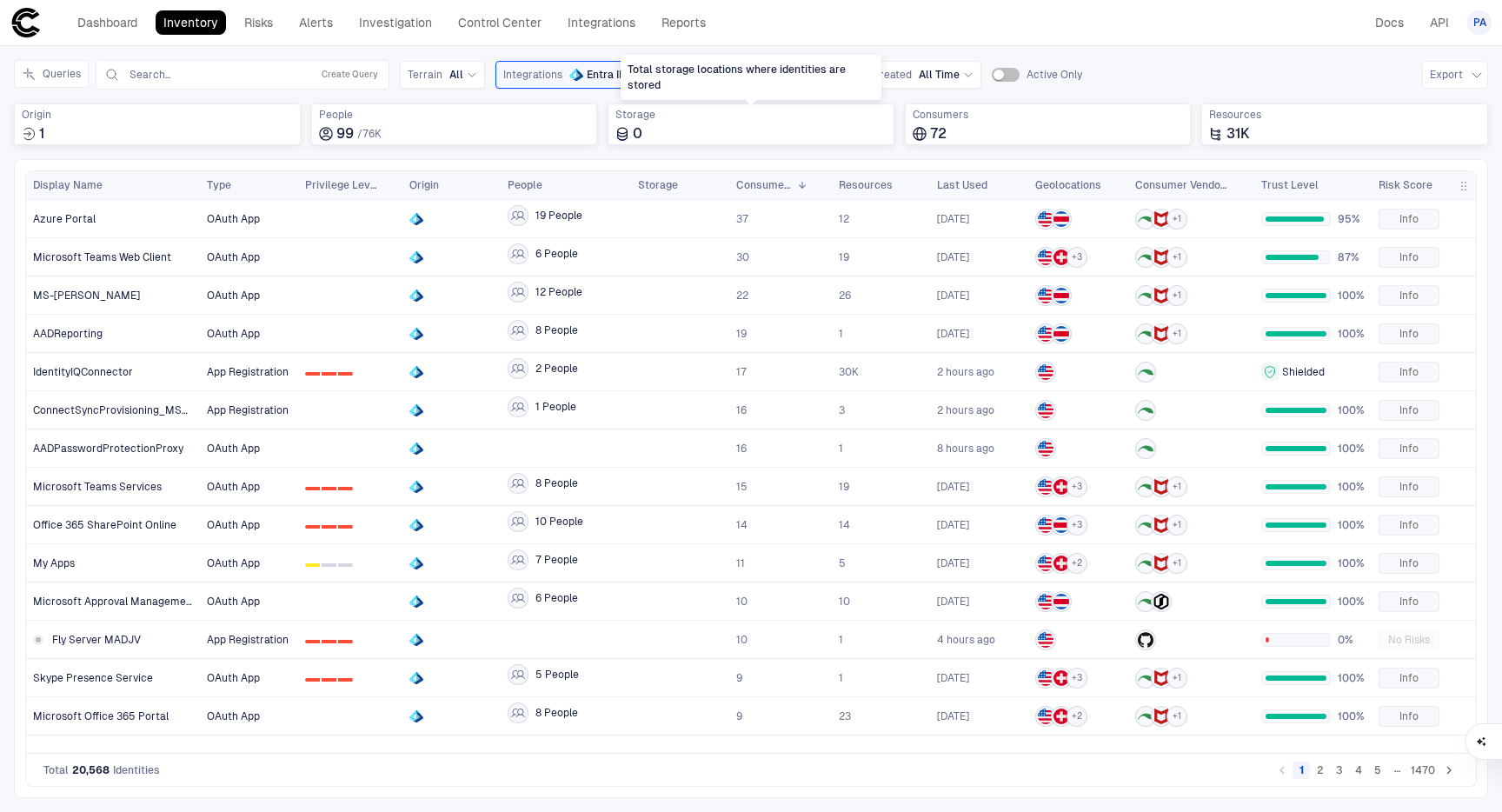
click at [633, 70] on div "Total storage locations where identities are stored" at bounding box center [751, 77] width 261 height 45
click at [652, 75] on icon at bounding box center [653, 76] width 7 height 4
click at [698, 100] on div "Queries Search... Create Query Terrain All Integrations Entra ID Entra ID Micro…" at bounding box center [751, 109] width 1475 height 99
